Goal: Task Accomplishment & Management: Manage account settings

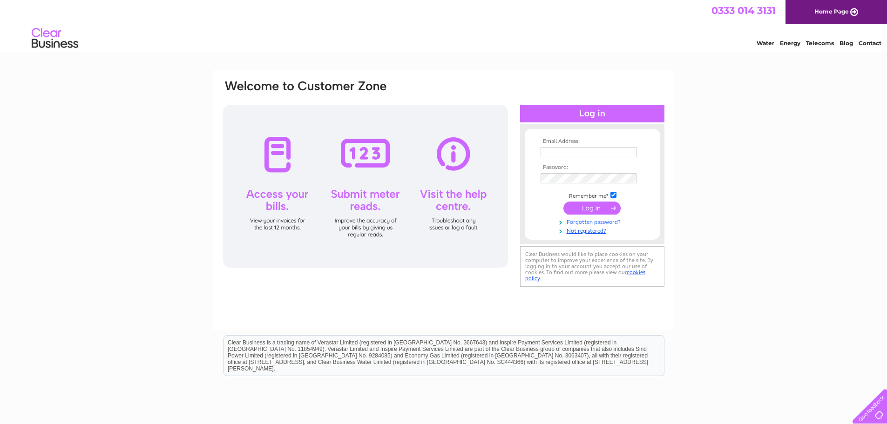
click at [598, 222] on link "Forgotten password?" at bounding box center [594, 221] width 106 height 9
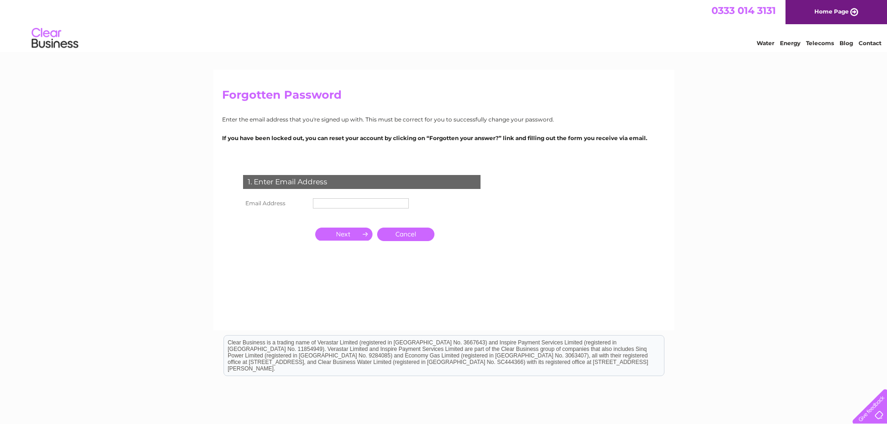
click at [349, 202] on input "text" at bounding box center [361, 203] width 96 height 10
type input "chrispounder@live.com"
click input "submit" at bounding box center [0, 0] width 0 height 0
click at [350, 232] on input "button" at bounding box center [343, 234] width 57 height 13
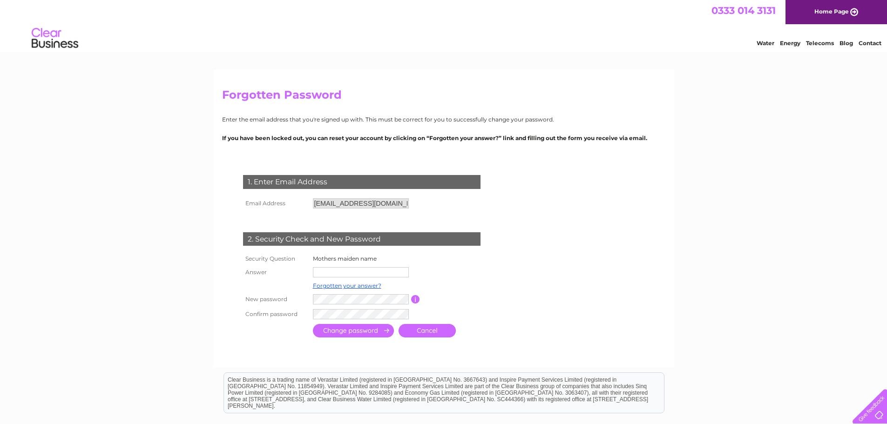
click at [343, 272] on input "text" at bounding box center [361, 272] width 96 height 10
type input "duya"
click at [353, 336] on input "submit" at bounding box center [353, 331] width 81 height 14
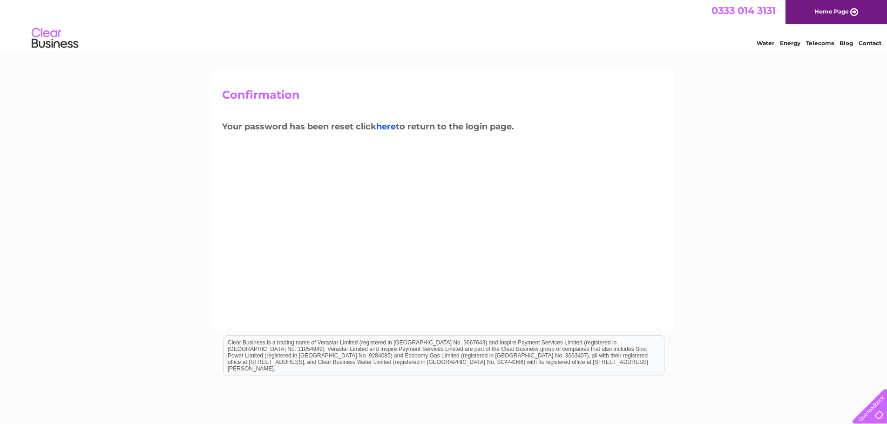
drag, startPoint x: 387, startPoint y: 127, endPoint x: 397, endPoint y: 129, distance: 10.6
click at [387, 127] on link "here" at bounding box center [386, 127] width 20 height 10
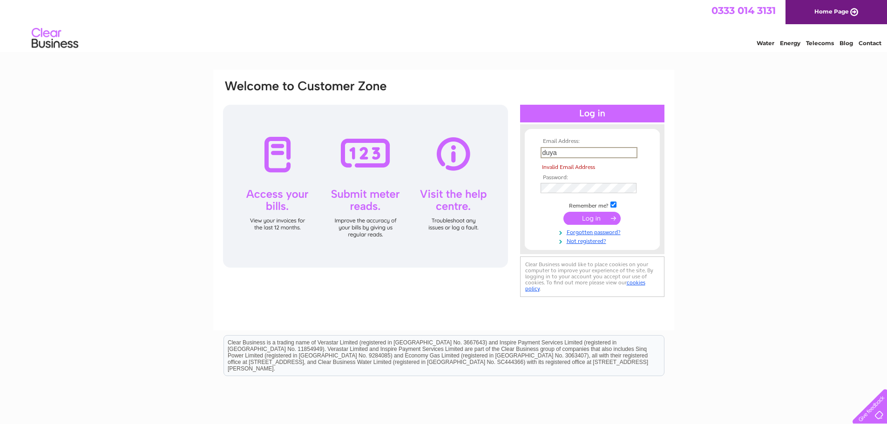
drag, startPoint x: 570, startPoint y: 154, endPoint x: 506, endPoint y: 149, distance: 63.6
click at [507, 150] on div "Email Address: duya Invalid Email Address Password:" at bounding box center [443, 189] width 443 height 220
type input "[EMAIL_ADDRESS][DOMAIN_NAME]"
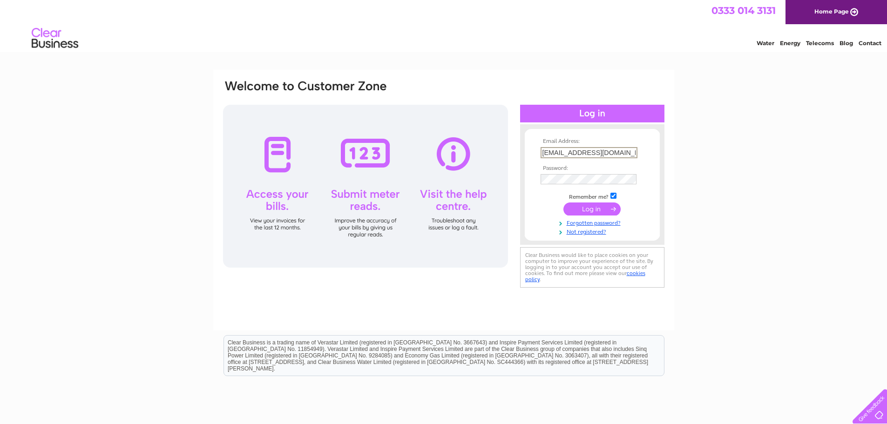
click at [592, 210] on input "submit" at bounding box center [592, 209] width 57 height 13
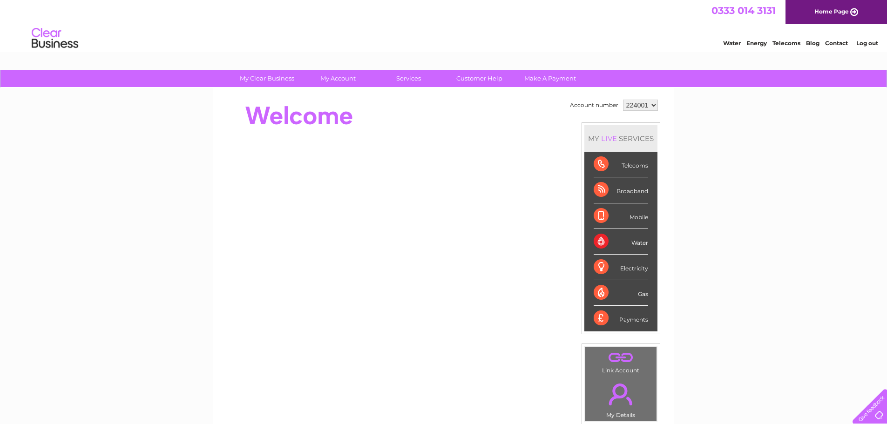
click at [627, 190] on div "Broadband" at bounding box center [621, 190] width 55 height 26
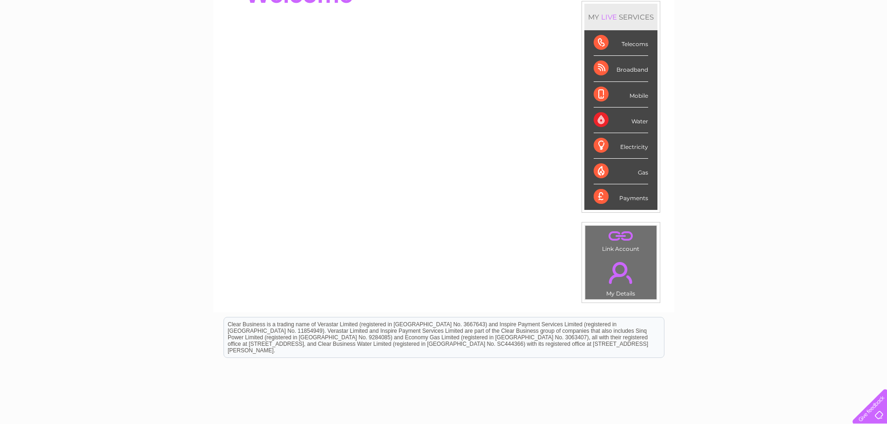
scroll to position [140, 0]
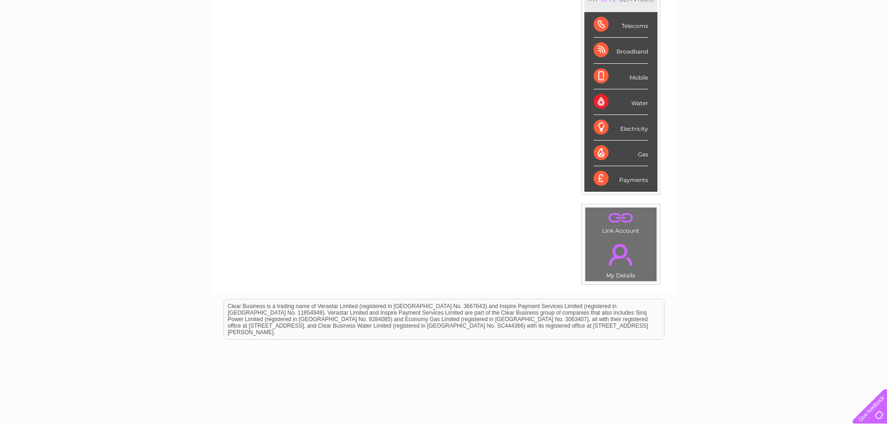
click at [626, 227] on td ". Link Account" at bounding box center [621, 221] width 72 height 29
click at [613, 228] on td ". Link Account" at bounding box center [621, 221] width 72 height 29
click at [614, 218] on link "." at bounding box center [621, 218] width 67 height 16
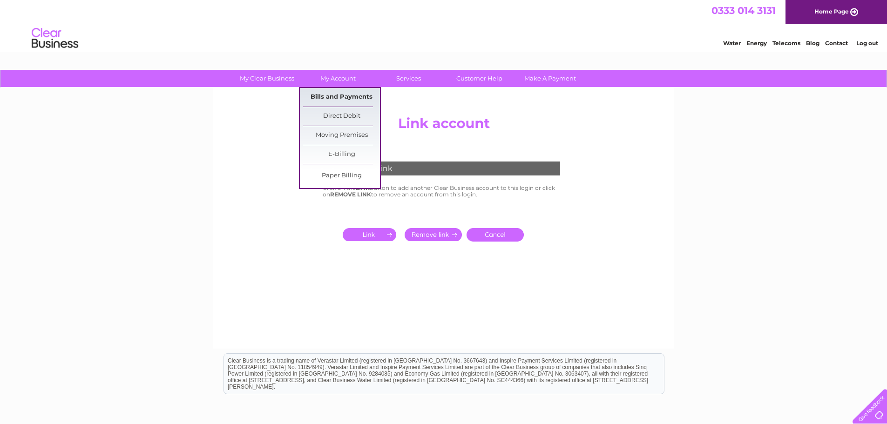
click at [343, 97] on link "Bills and Payments" at bounding box center [341, 97] width 77 height 19
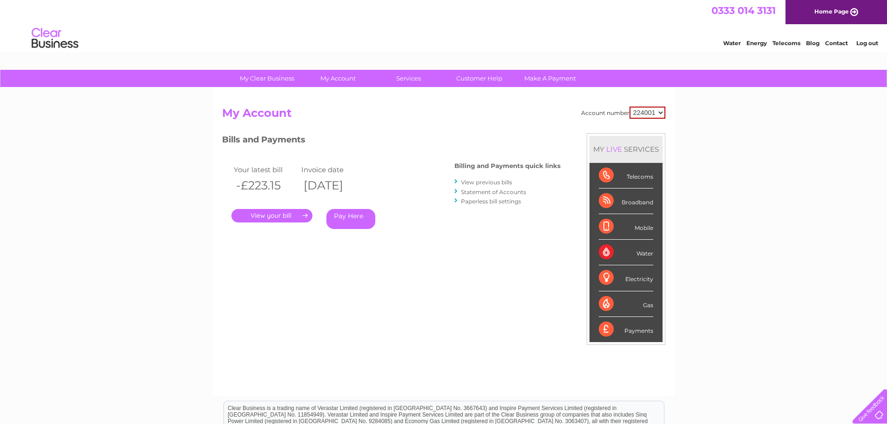
click at [266, 213] on link "." at bounding box center [272, 216] width 81 height 14
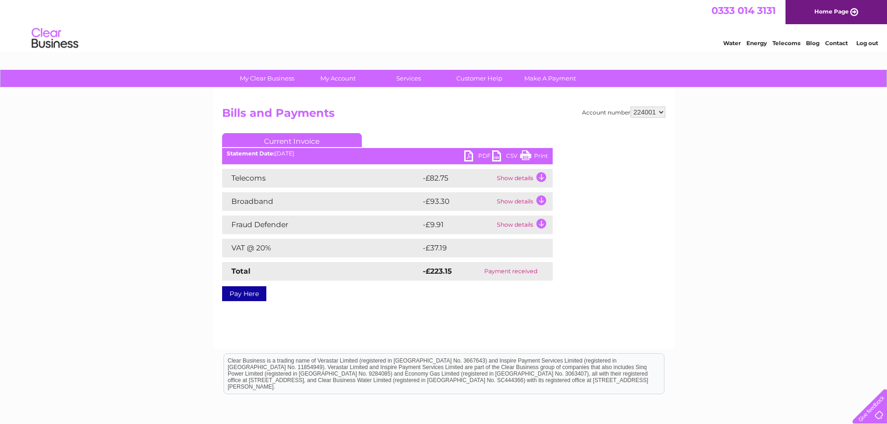
click at [527, 202] on td "Show details" at bounding box center [524, 201] width 58 height 19
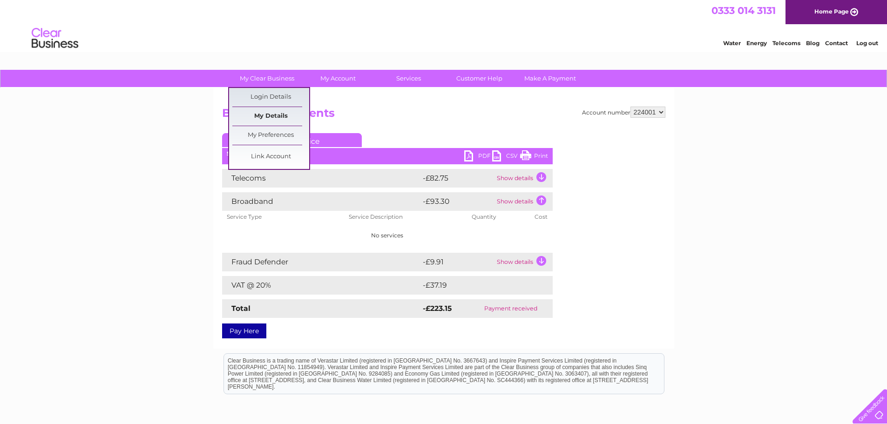
click at [278, 117] on link "My Details" at bounding box center [270, 116] width 77 height 19
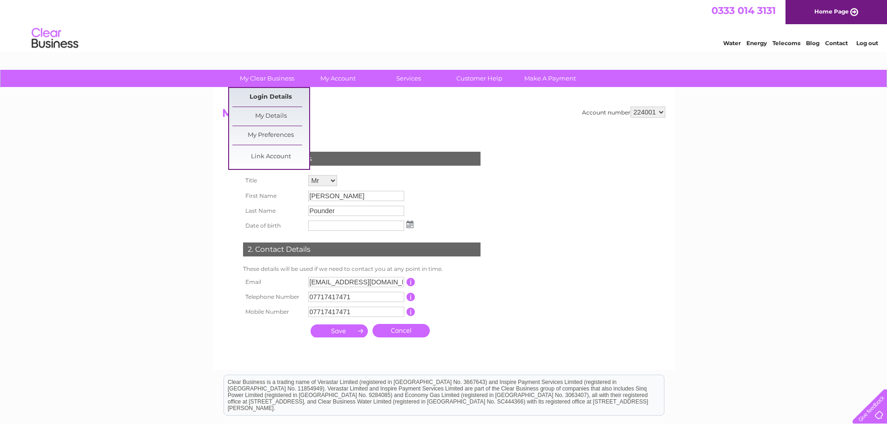
click at [269, 92] on link "Login Details" at bounding box center [270, 97] width 77 height 19
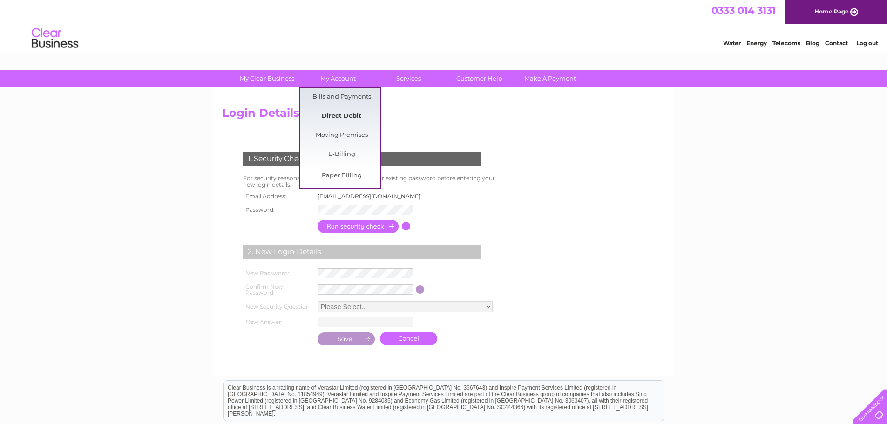
click at [347, 115] on link "Direct Debit" at bounding box center [341, 116] width 77 height 19
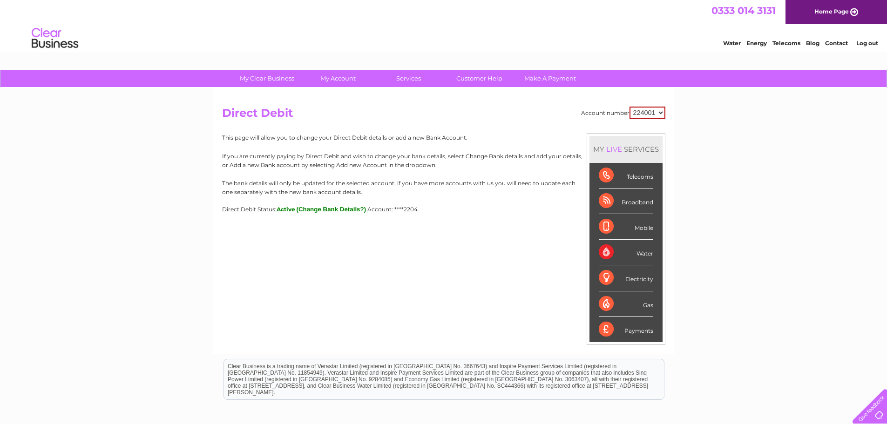
click at [645, 112] on select "224001" at bounding box center [648, 113] width 36 height 12
click at [704, 262] on div "My Clear Business Login Details My Details My Preferences Link Account My Accou…" at bounding box center [443, 292] width 887 height 444
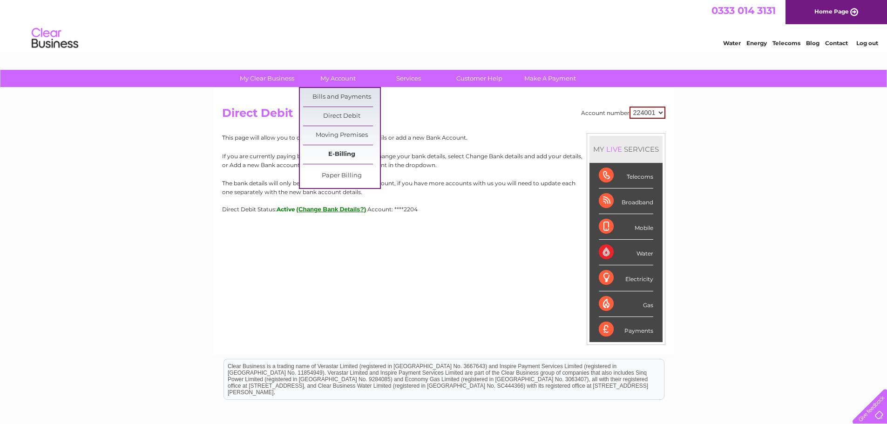
click at [348, 153] on link "E-Billing" at bounding box center [341, 154] width 77 height 19
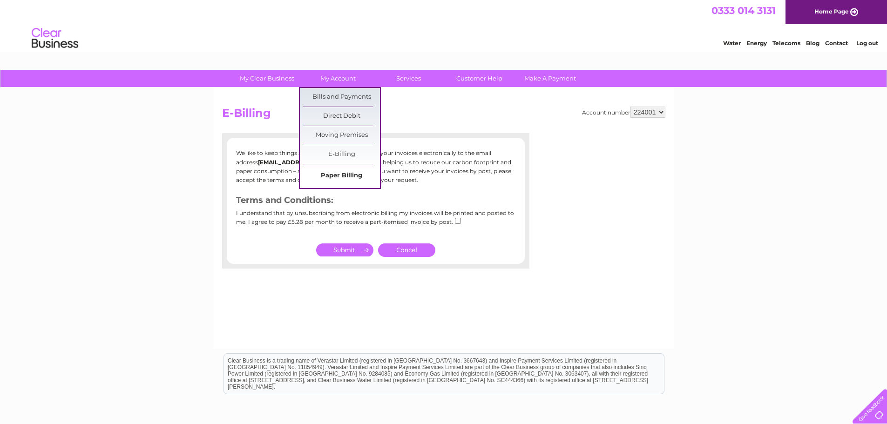
click at [341, 175] on link "Paper Billing" at bounding box center [341, 176] width 77 height 19
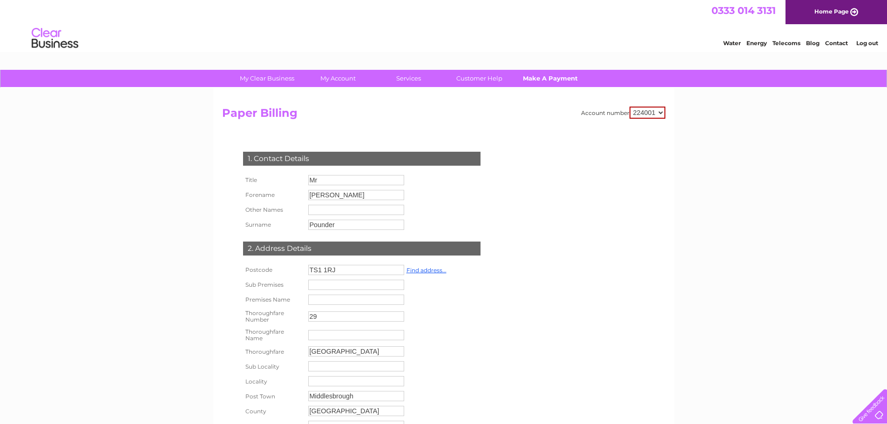
click at [548, 78] on link "Make A Payment" at bounding box center [550, 78] width 77 height 17
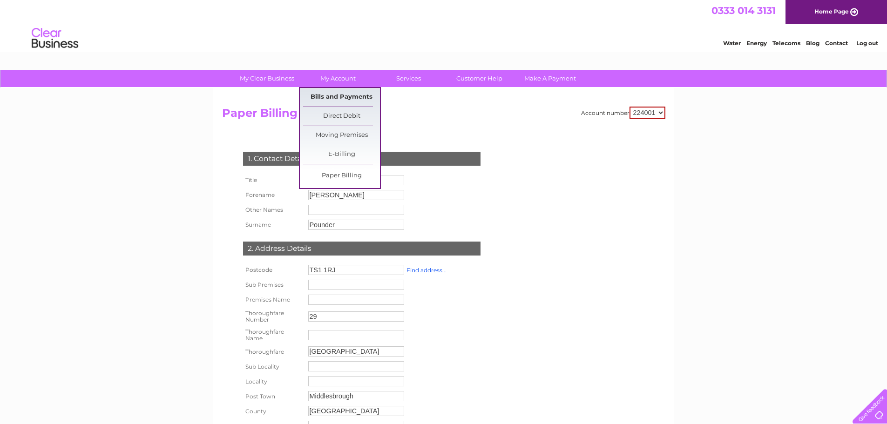
click at [342, 97] on link "Bills and Payments" at bounding box center [341, 97] width 77 height 19
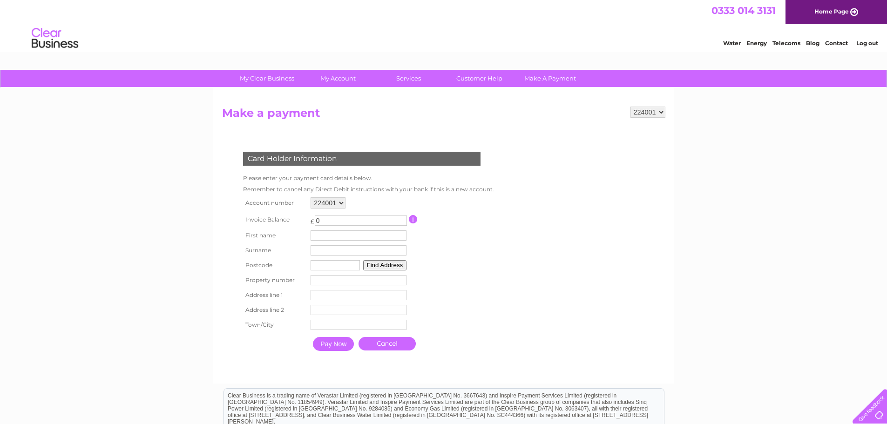
click at [335, 202] on select "224001" at bounding box center [328, 203] width 35 height 11
click at [865, 43] on link "Log out" at bounding box center [868, 43] width 22 height 7
